Goal: Information Seeking & Learning: Learn about a topic

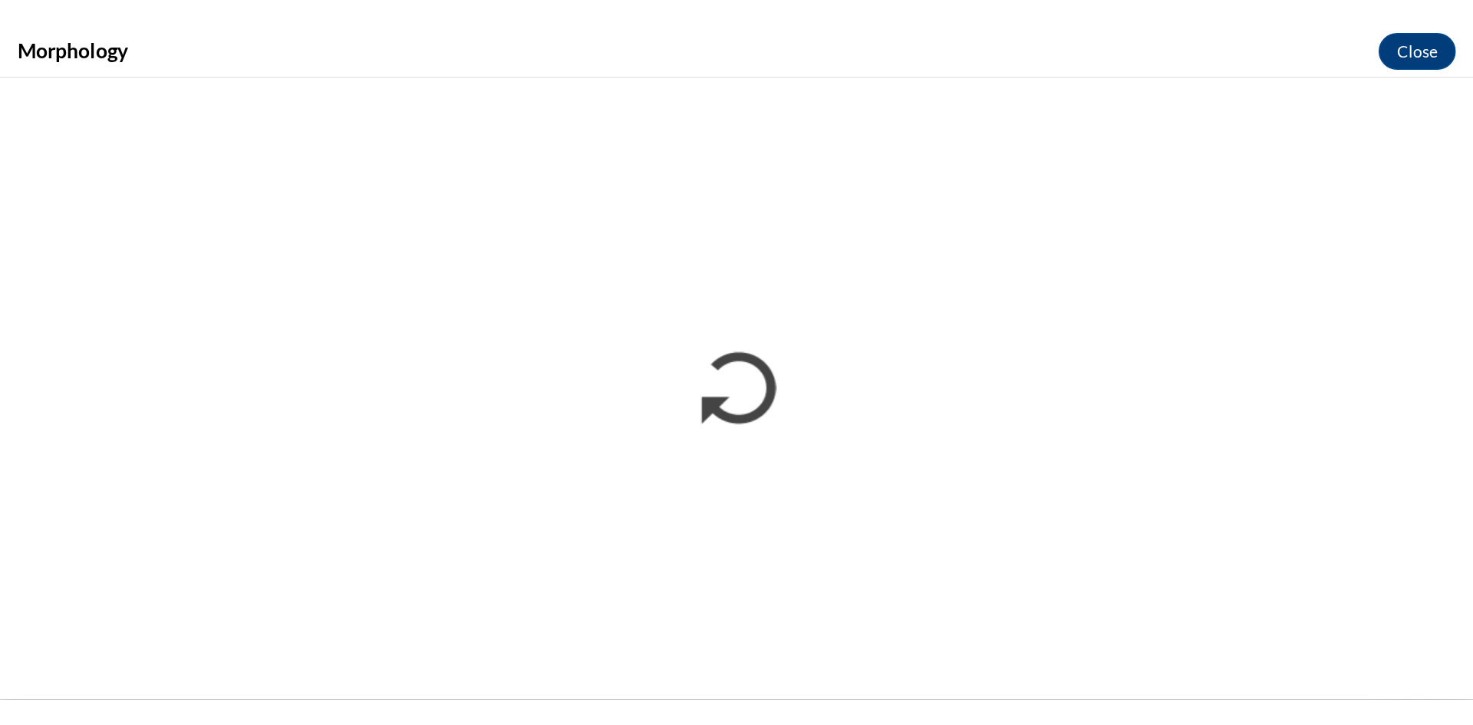
scroll to position [829, 0]
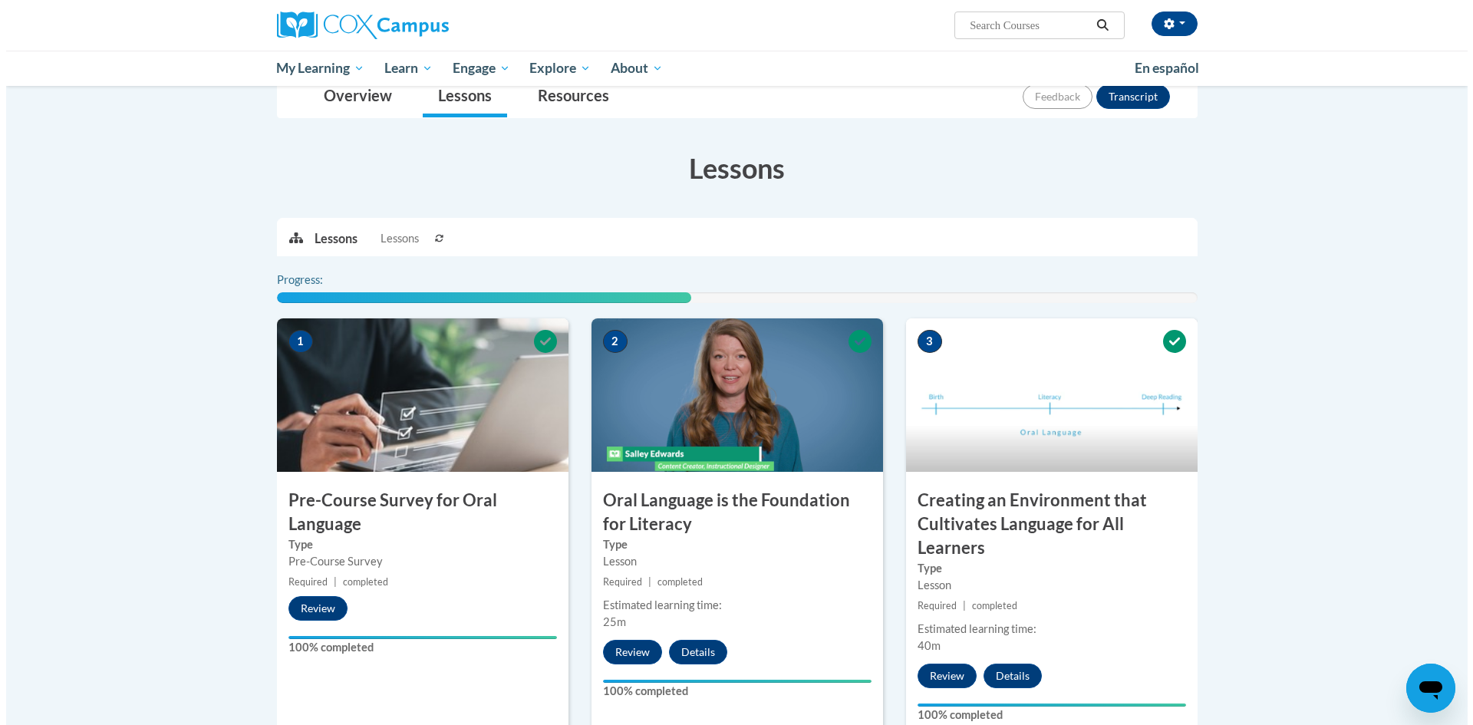
scroll to position [729, 0]
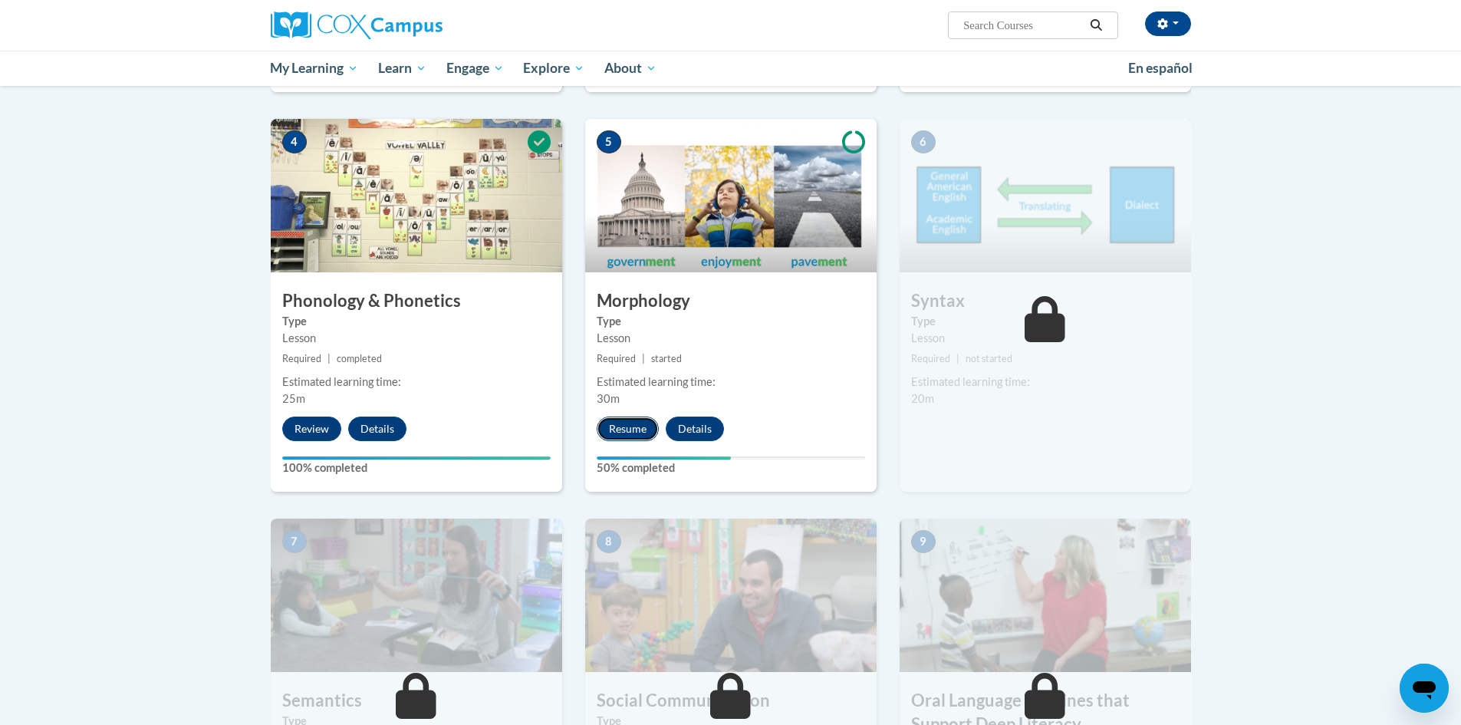
click at [624, 431] on button "Resume" at bounding box center [628, 428] width 62 height 25
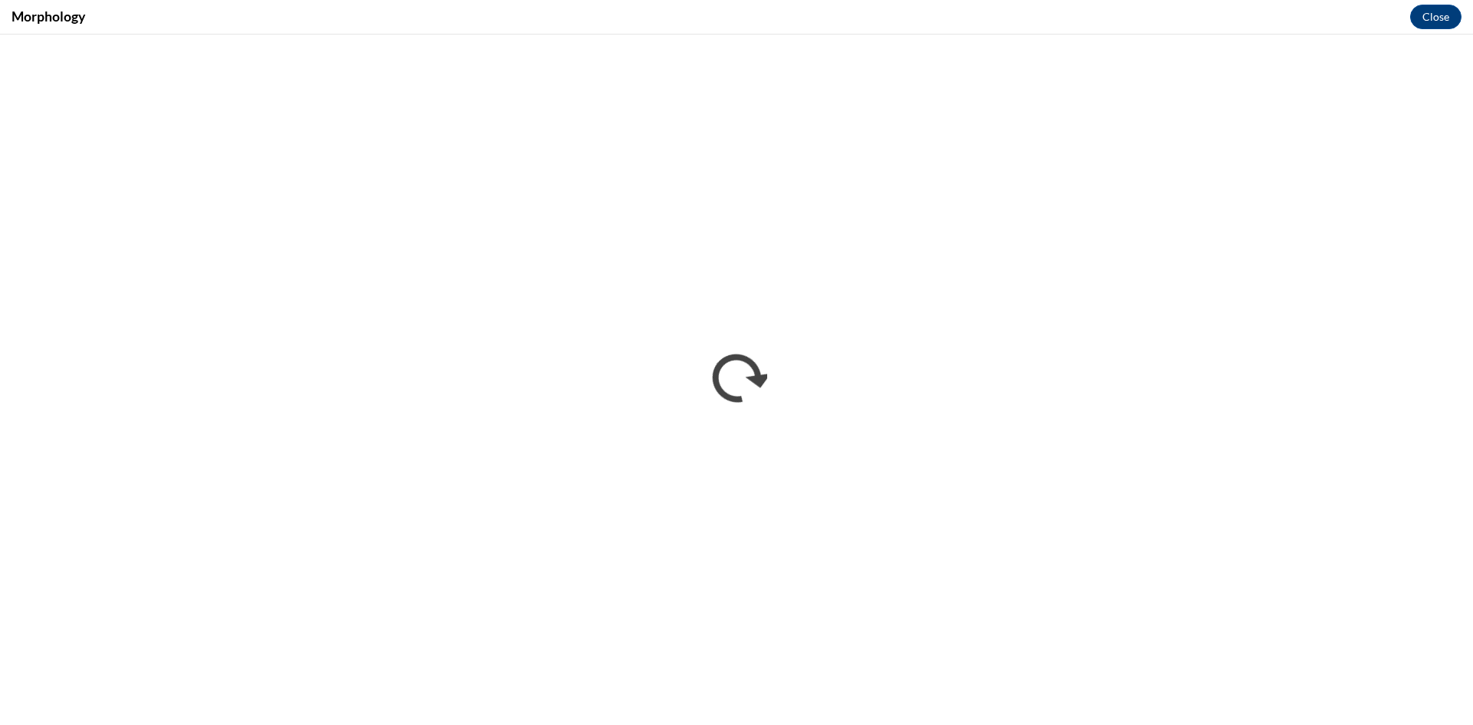
scroll to position [0, 0]
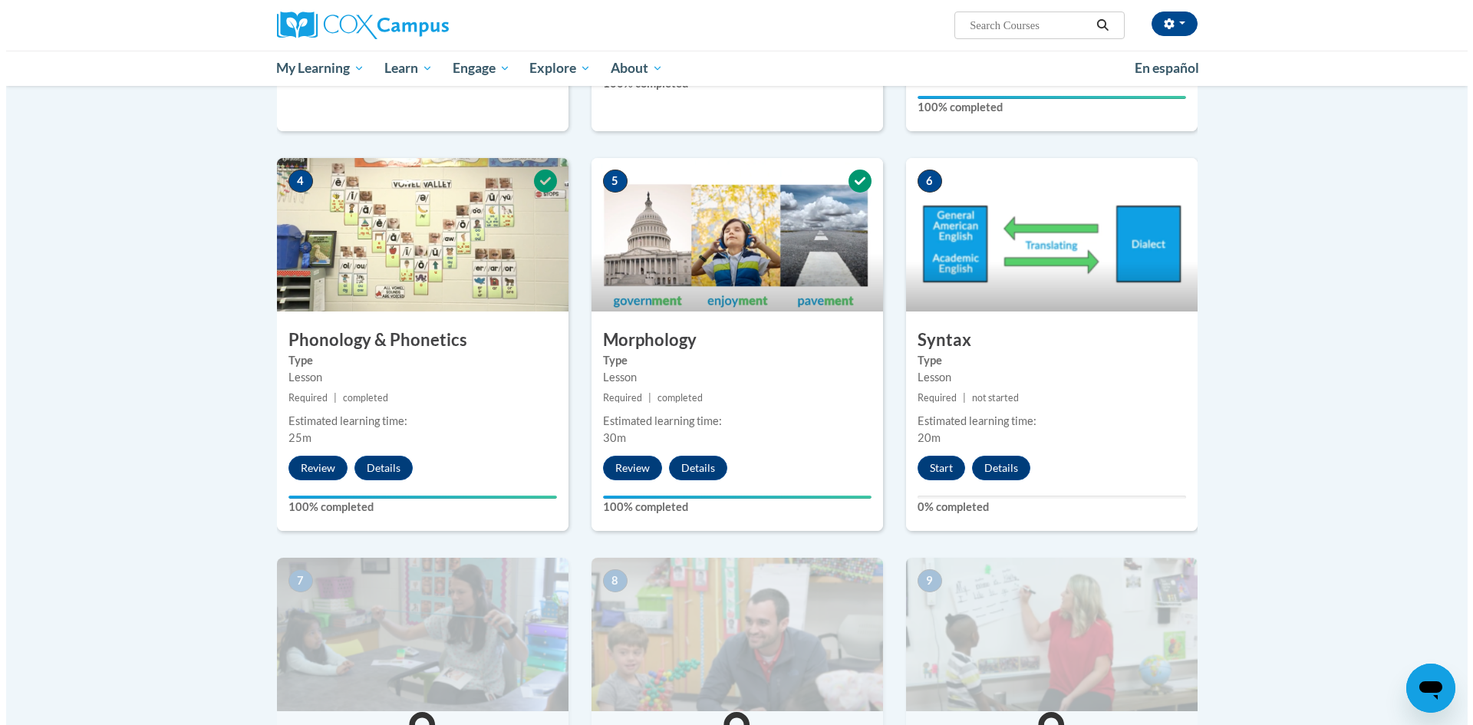
scroll to position [759, 0]
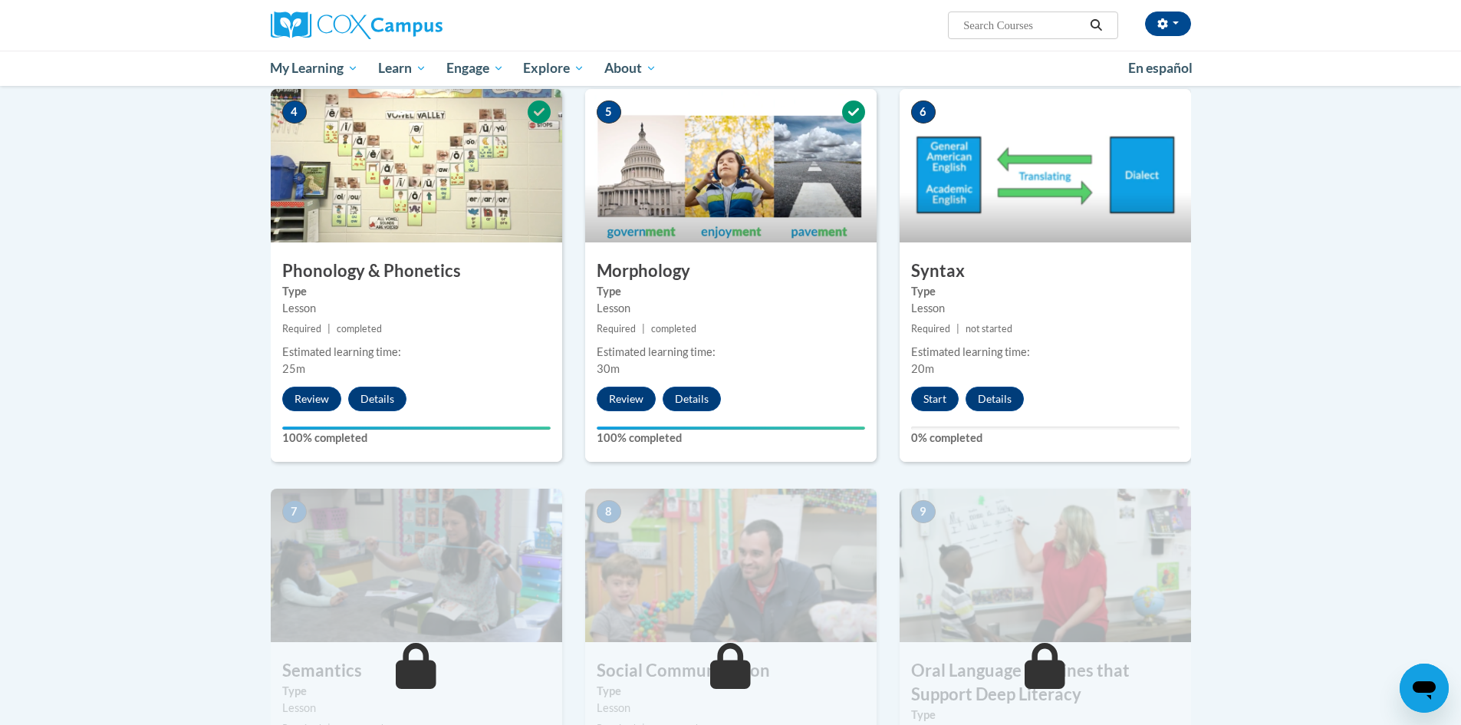
click at [933, 384] on div "6 Syntax Type Lesson Required | not started Estimated learning time: 20m Start …" at bounding box center [1045, 275] width 291 height 373
click at [933, 395] on button "Start" at bounding box center [935, 399] width 48 height 25
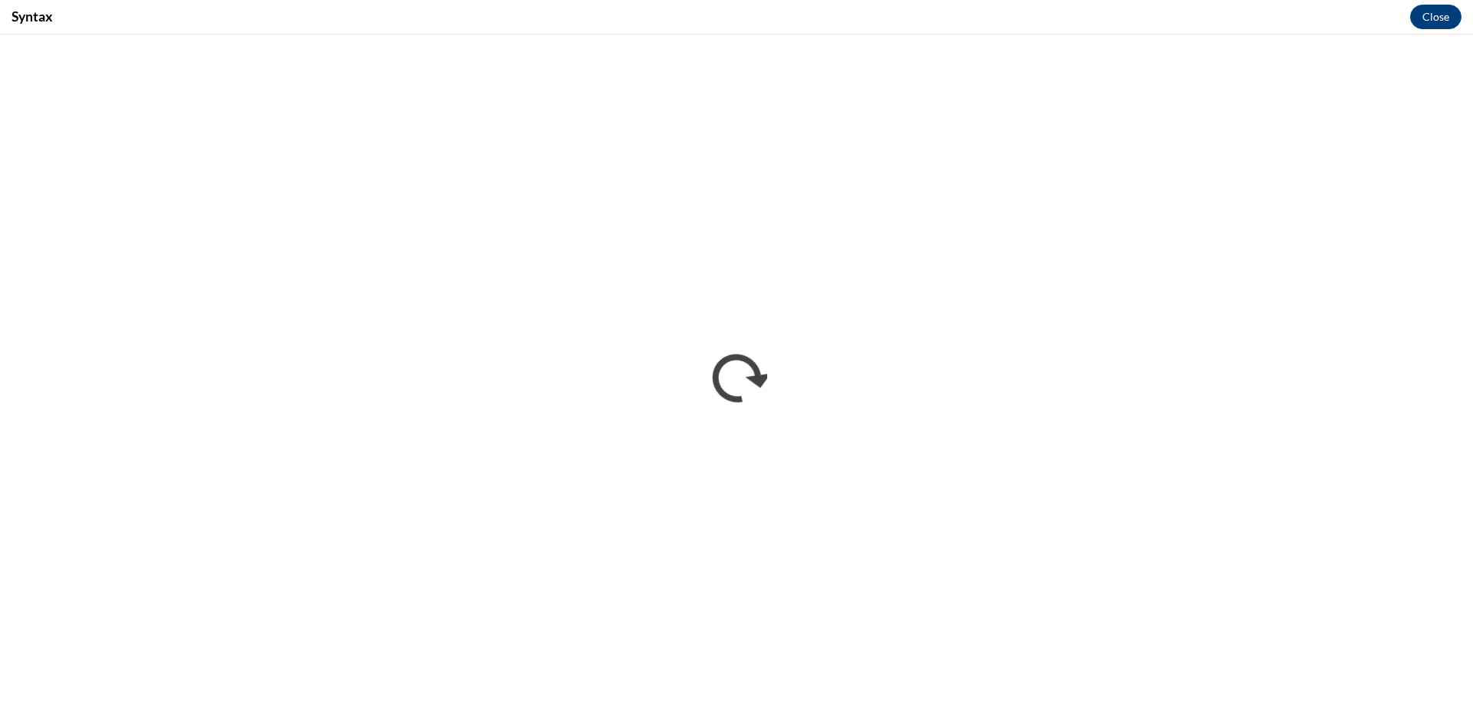
scroll to position [0, 0]
